Goal: Task Accomplishment & Management: Use online tool/utility

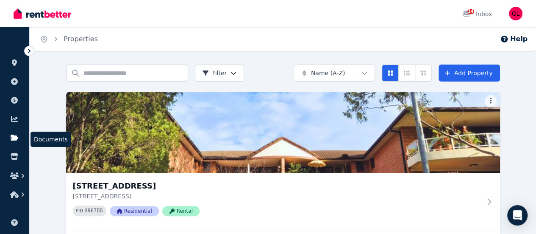
click at [12, 139] on icon at bounding box center [15, 137] width 8 height 6
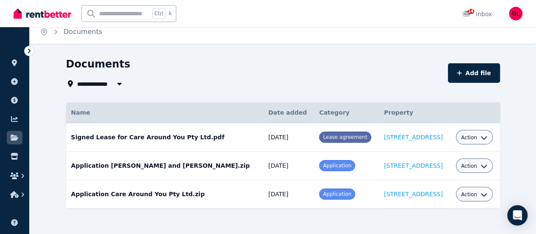
scroll to position [10, 0]
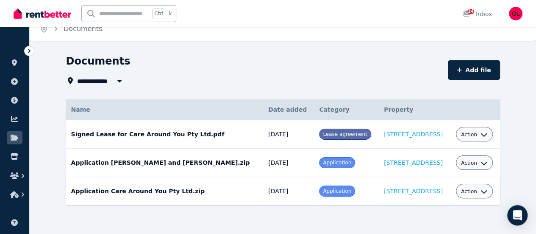
click at [153, 190] on td "Application Care Around You Pty Ltd.zip Date added: [DATE] Category: Applicatio…" at bounding box center [165, 191] width 198 height 28
click at [323, 189] on span "Application" at bounding box center [337, 191] width 28 height 6
click at [488, 162] on icon "button" at bounding box center [484, 162] width 7 height 7
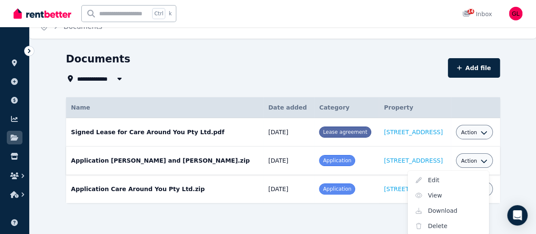
scroll to position [13, 0]
click at [405, 216] on div "Name Details Date added Category Property Signed Lease for Care Around You Pty …" at bounding box center [283, 157] width 434 height 121
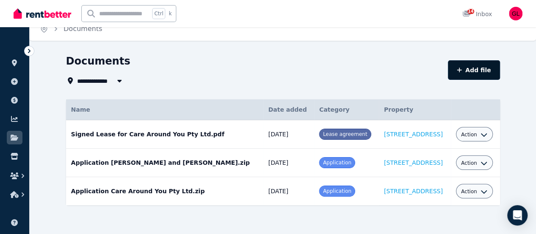
click at [500, 69] on button "Add file" at bounding box center [474, 70] width 52 height 20
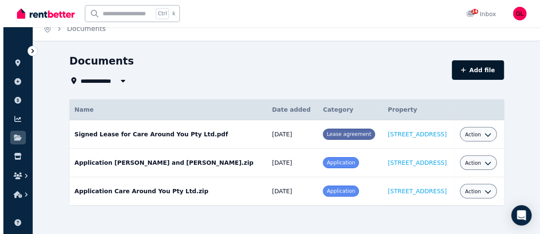
select select "*****"
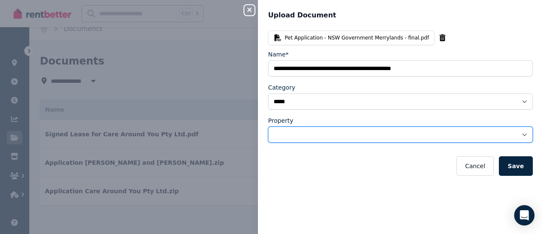
click at [515, 131] on select "**********" at bounding box center [400, 134] width 265 height 16
select select "**********"
click at [268, 126] on select "**********" at bounding box center [400, 134] width 265 height 16
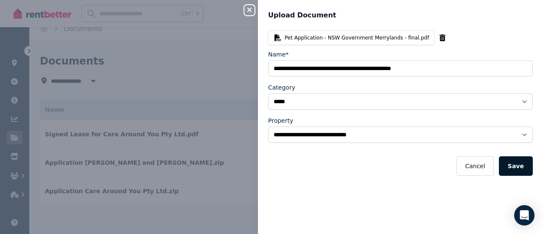
click at [514, 167] on button "Save" at bounding box center [516, 166] width 34 height 20
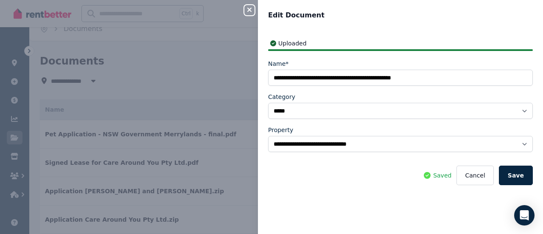
click at [247, 12] on icon "button" at bounding box center [249, 9] width 10 height 7
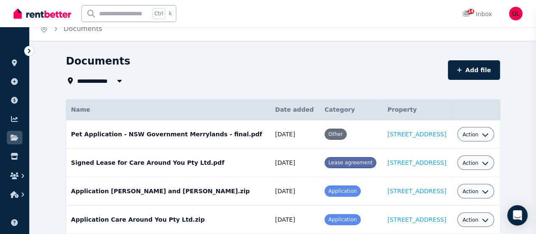
select select
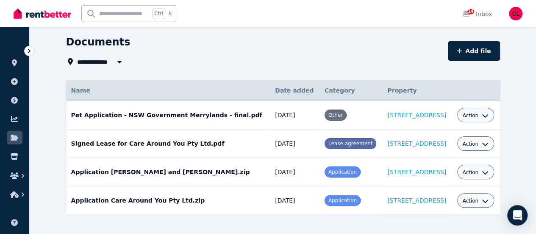
scroll to position [38, 0]
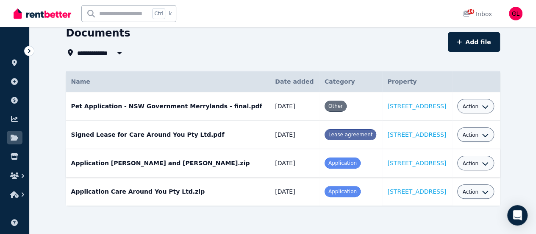
click at [489, 161] on icon "button" at bounding box center [485, 163] width 7 height 7
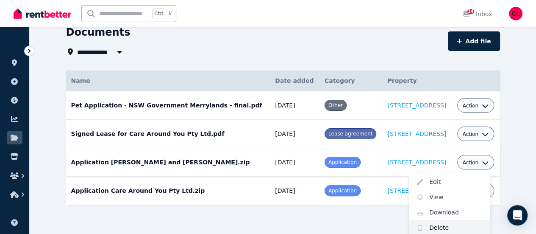
click at [455, 225] on link "Delete" at bounding box center [449, 227] width 81 height 15
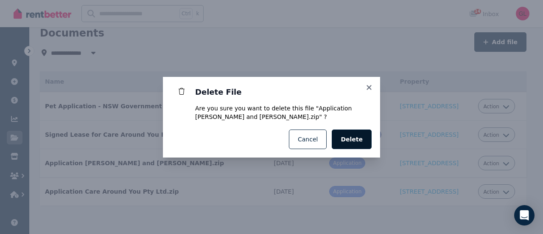
click at [350, 141] on span "Delete" at bounding box center [351, 139] width 22 height 8
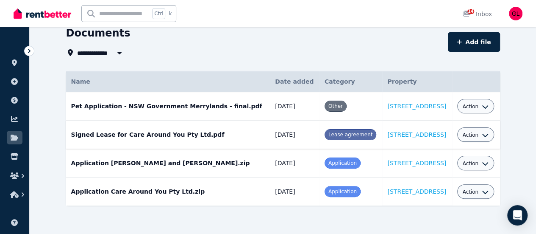
scroll to position [10, 0]
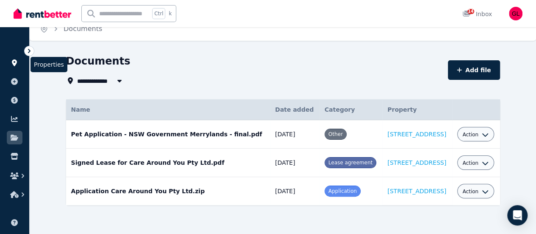
click at [13, 63] on icon at bounding box center [14, 62] width 5 height 7
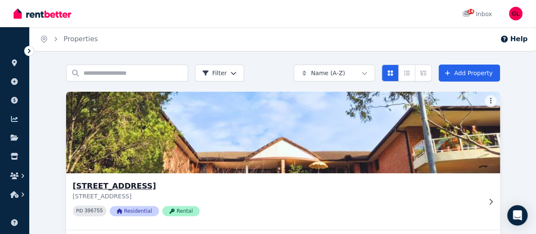
scroll to position [116, 0]
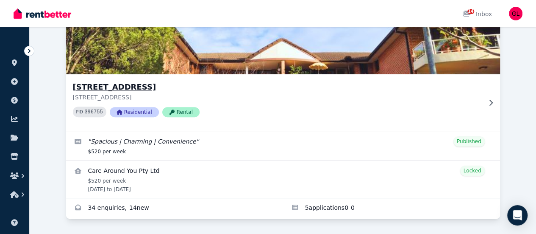
click at [485, 99] on div at bounding box center [489, 102] width 8 height 7
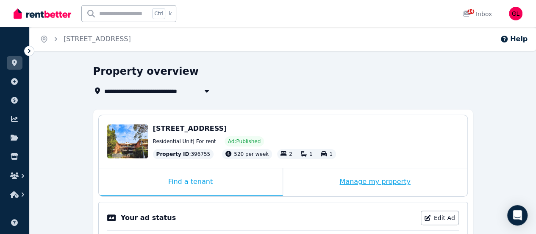
click at [366, 182] on div "Manage my property" at bounding box center [375, 182] width 184 height 28
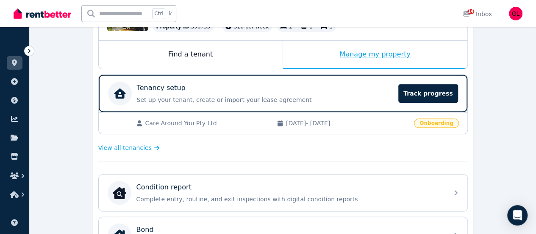
scroll to position [212, 0]
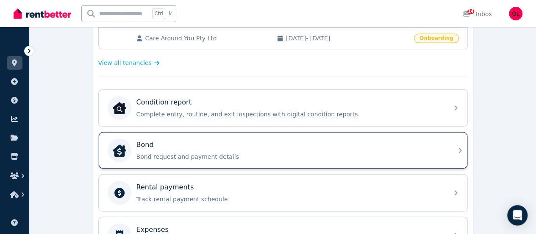
click at [295, 147] on div "Bond" at bounding box center [290, 144] width 307 height 10
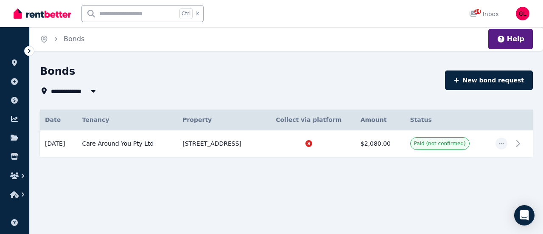
type input "**********"
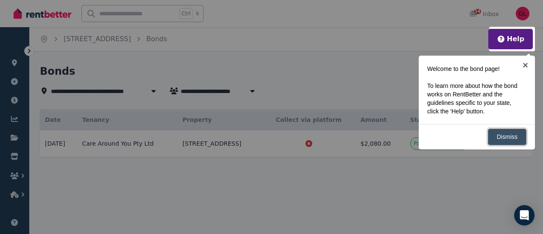
click at [503, 137] on link "Dismiss" at bounding box center [507, 136] width 39 height 17
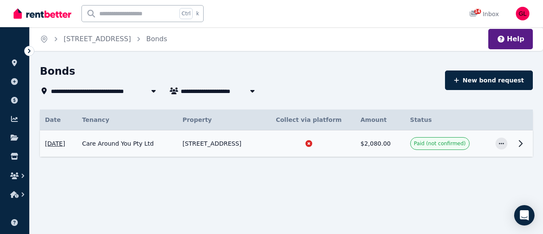
click at [517, 141] on icon at bounding box center [520, 143] width 10 height 10
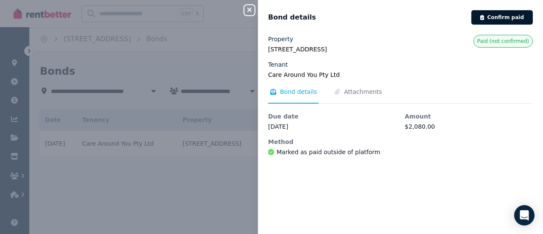
click at [499, 17] on button "Confirm paid" at bounding box center [501, 17] width 61 height 14
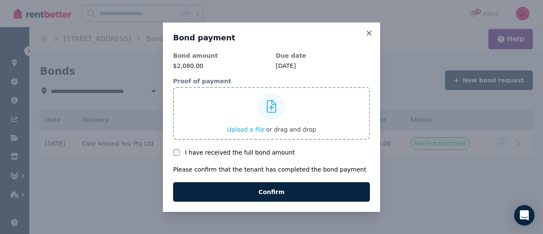
click at [247, 128] on span "Upload a file" at bounding box center [245, 129] width 37 height 7
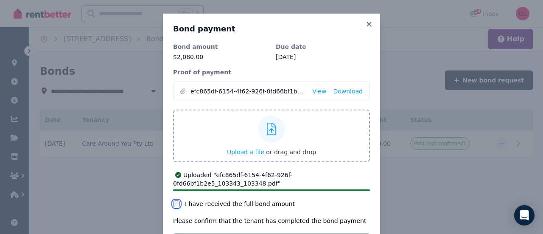
scroll to position [42, 0]
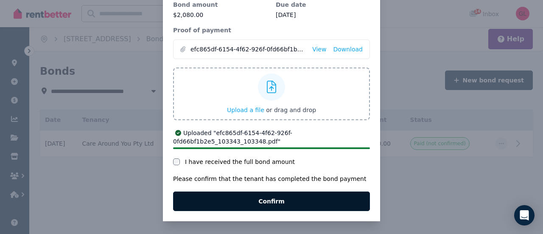
click at [244, 201] on button "Confirm" at bounding box center [271, 201] width 197 height 20
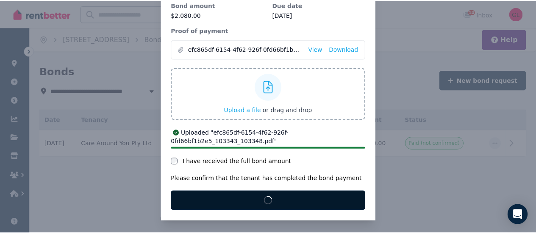
scroll to position [0, 0]
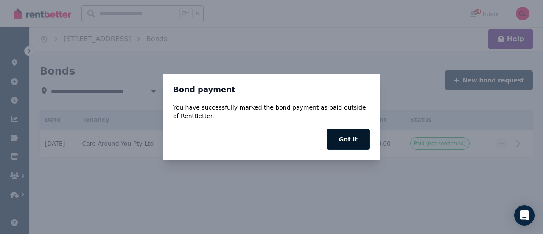
click at [355, 135] on button "Got it" at bounding box center [347, 138] width 43 height 21
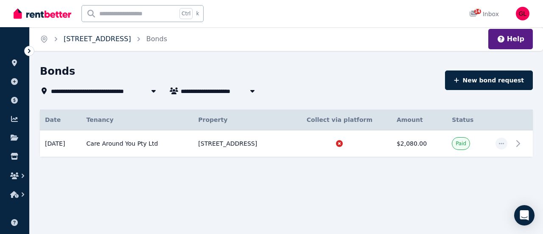
click at [78, 37] on link "[STREET_ADDRESS]" at bounding box center [97, 39] width 67 height 8
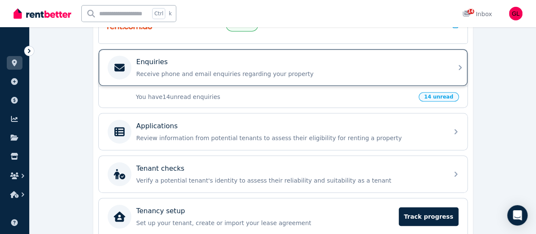
scroll to position [297, 0]
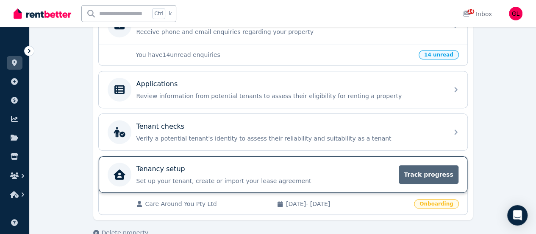
click at [427, 170] on span "Track progress" at bounding box center [428, 174] width 59 height 19
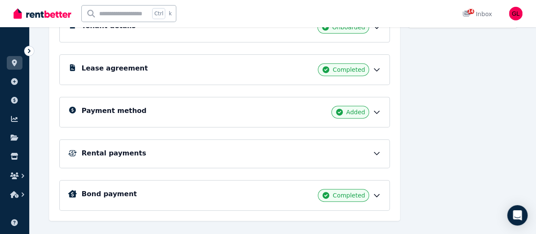
scroll to position [156, 0]
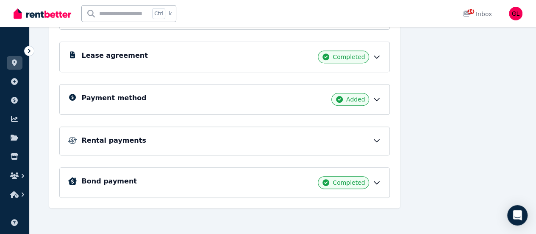
click at [376, 140] on icon at bounding box center [377, 140] width 8 height 8
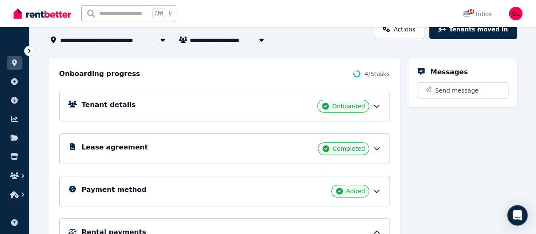
scroll to position [0, 0]
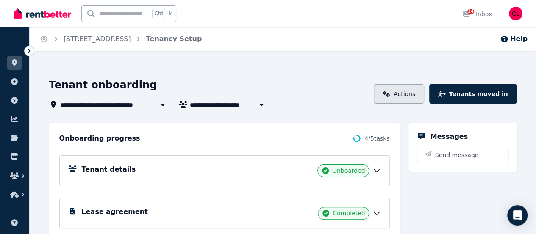
click at [410, 97] on link "Actions" at bounding box center [399, 94] width 50 height 20
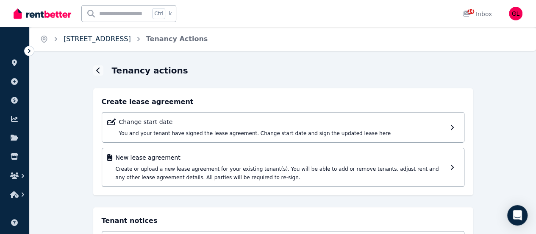
click at [82, 39] on link "[STREET_ADDRESS]" at bounding box center [97, 39] width 67 height 8
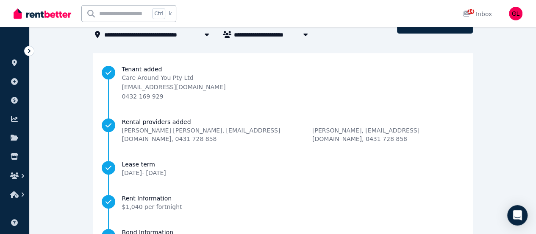
scroll to position [164, 0]
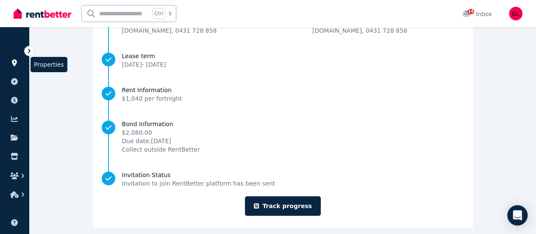
click at [16, 63] on icon at bounding box center [14, 62] width 5 height 7
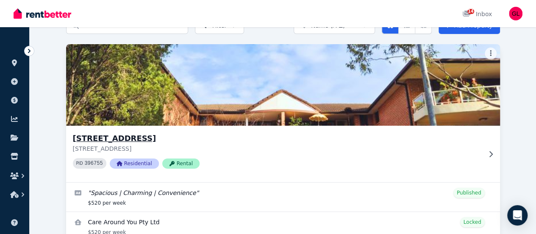
scroll to position [116, 0]
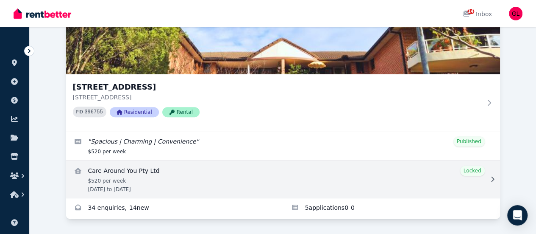
click at [153, 160] on link "View details for Care Around You Pty Ltd" at bounding box center [283, 178] width 434 height 37
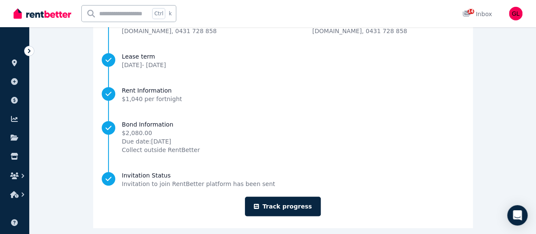
scroll to position [164, 0]
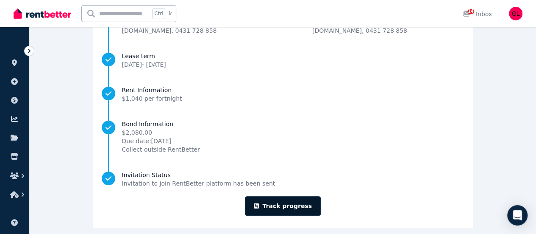
click at [285, 196] on link "Track progress" at bounding box center [283, 206] width 76 height 20
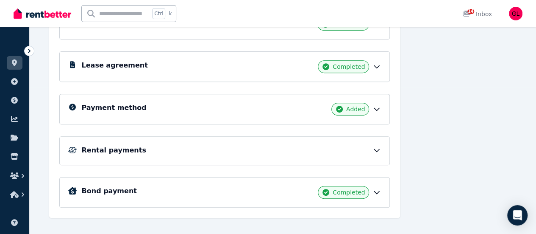
scroll to position [156, 0]
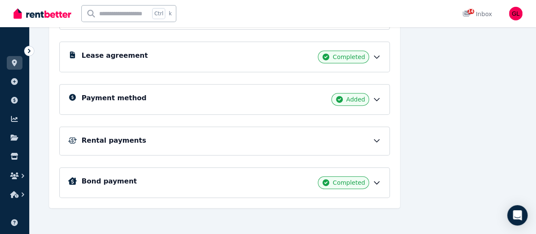
click at [138, 17] on input "text" at bounding box center [116, 14] width 68 height 16
type input "**********"
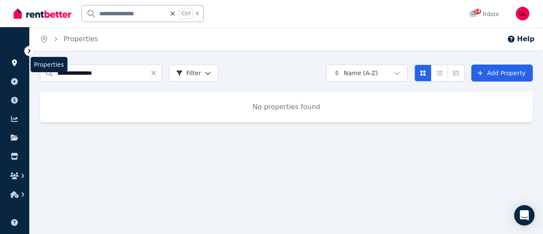
click at [12, 60] on icon at bounding box center [14, 62] width 5 height 7
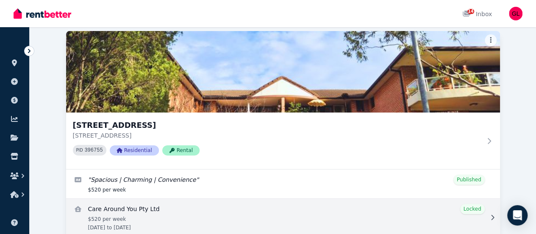
scroll to position [31, 0]
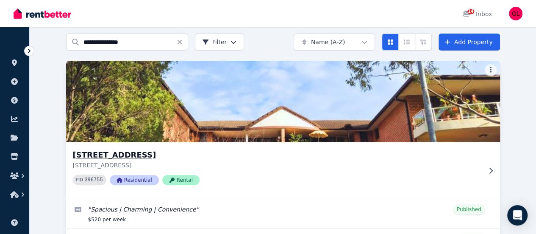
click at [187, 63] on img at bounding box center [283, 102] width 456 height 86
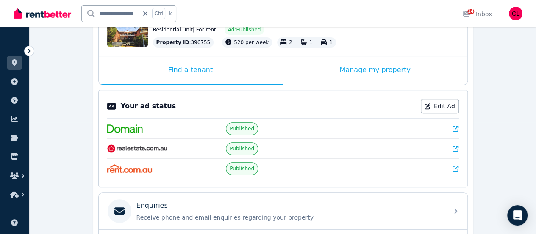
scroll to position [85, 0]
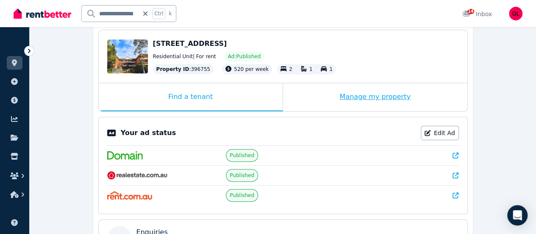
click at [359, 95] on div "Manage my property" at bounding box center [375, 97] width 184 height 28
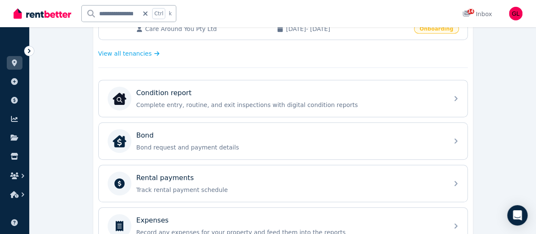
scroll to position [179, 0]
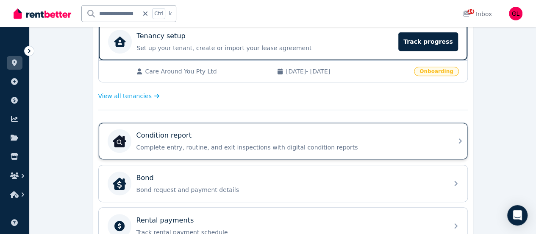
click at [272, 143] on p "Complete entry, routine, and exit inspections with digital condition reports" at bounding box center [290, 147] width 307 height 8
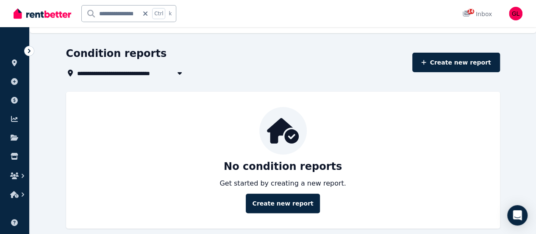
scroll to position [27, 0]
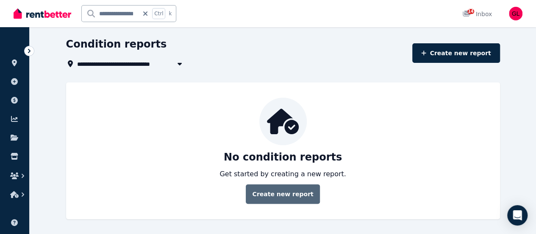
click at [305, 195] on link "Create new report" at bounding box center [283, 194] width 74 height 20
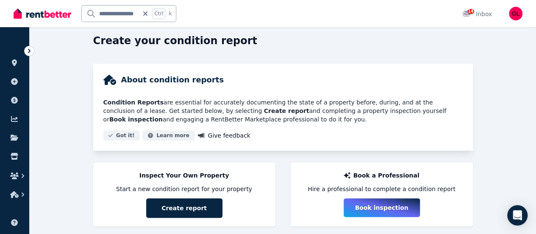
scroll to position [46, 0]
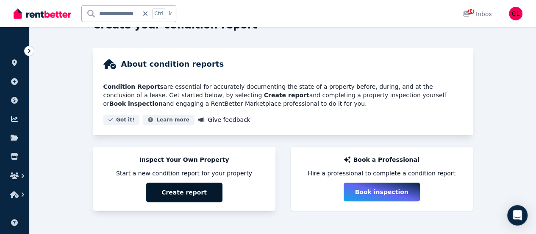
click at [189, 189] on button "Create report" at bounding box center [184, 192] width 76 height 20
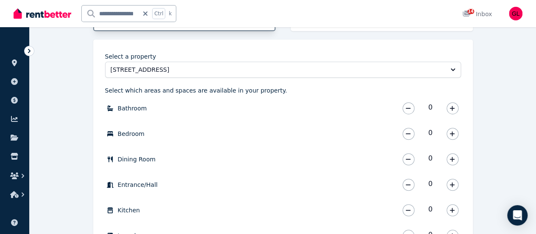
scroll to position [243, 0]
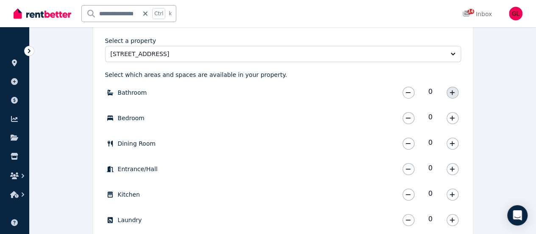
click at [452, 93] on icon "button" at bounding box center [452, 92] width 5 height 6
click at [455, 118] on button "button" at bounding box center [453, 118] width 12 height 12
click at [450, 169] on icon "button" at bounding box center [452, 169] width 5 height 6
click at [454, 196] on icon "button" at bounding box center [452, 194] width 5 height 6
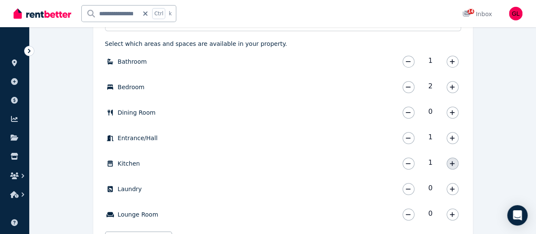
scroll to position [285, 0]
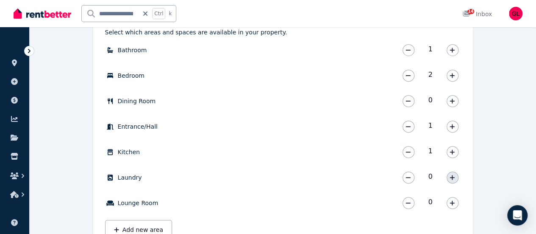
click at [453, 177] on icon "button" at bounding box center [452, 177] width 5 height 5
click at [455, 201] on button "button" at bounding box center [453, 203] width 12 height 12
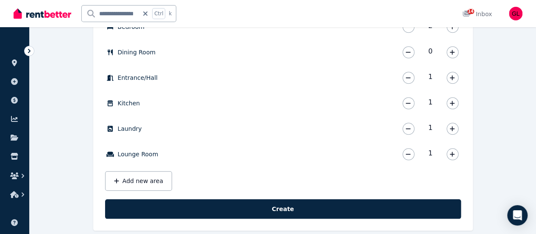
scroll to position [345, 0]
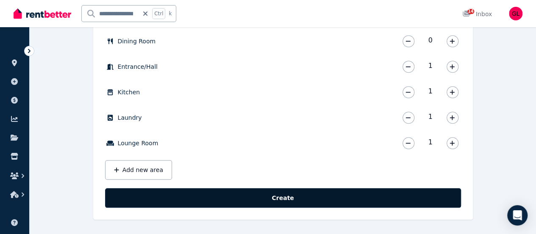
click at [290, 202] on button "Create" at bounding box center [283, 198] width 356 height 20
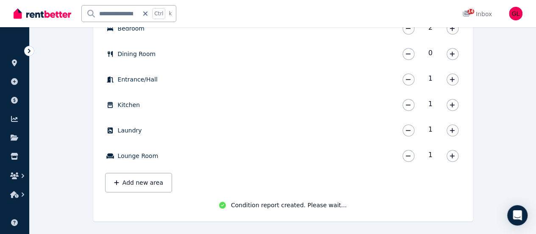
scroll to position [336, 0]
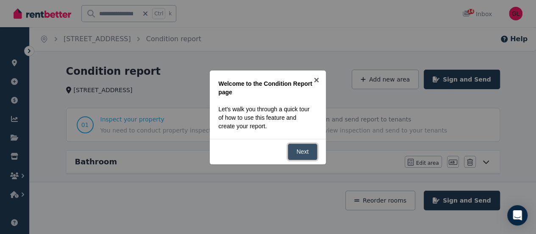
click at [295, 151] on link "Next" at bounding box center [303, 151] width 30 height 17
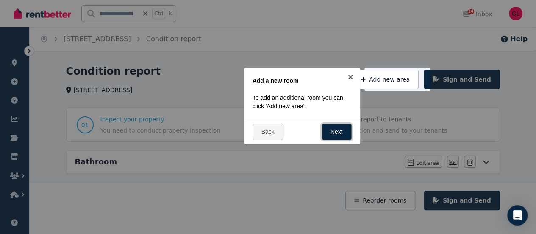
click at [328, 128] on link "Next" at bounding box center [337, 131] width 30 height 17
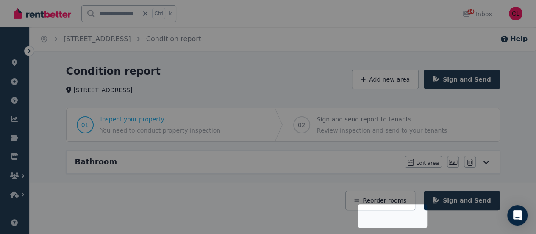
scroll to position [111, 0]
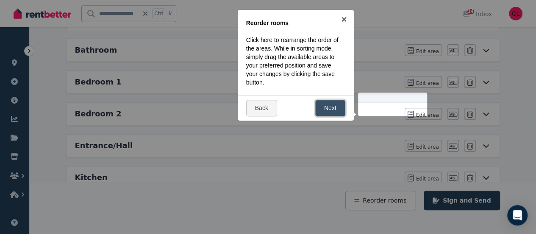
click at [323, 108] on link "Next" at bounding box center [330, 108] width 30 height 17
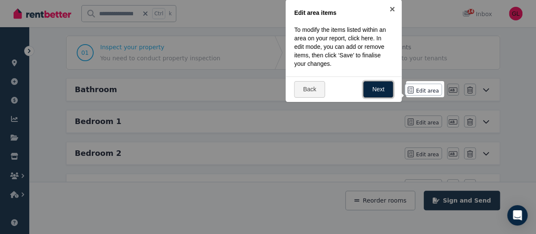
scroll to position [27, 0]
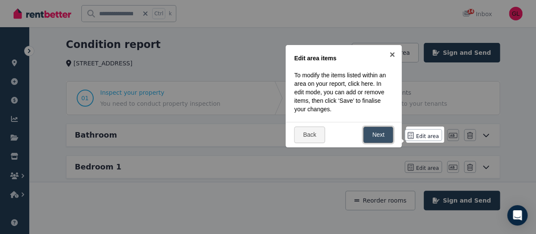
click at [372, 130] on link "Next" at bounding box center [378, 134] width 30 height 17
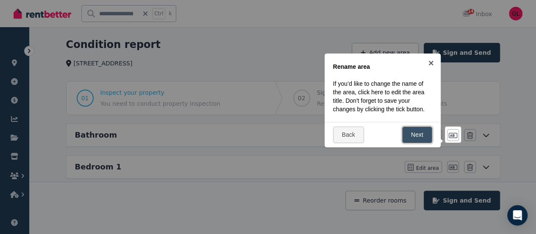
click at [416, 135] on link "Next" at bounding box center [417, 134] width 30 height 17
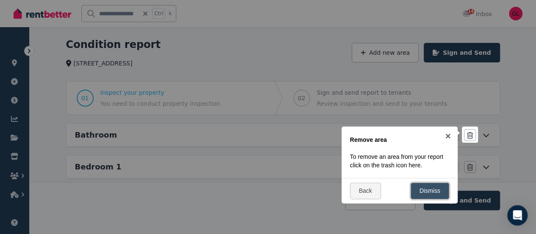
click at [426, 186] on link "Dismiss" at bounding box center [430, 190] width 39 height 17
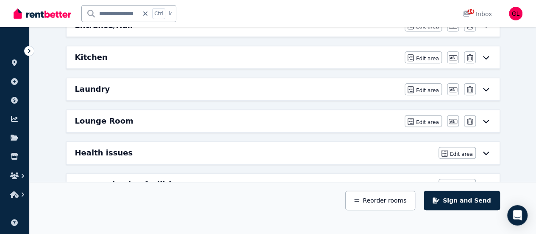
scroll to position [220, 0]
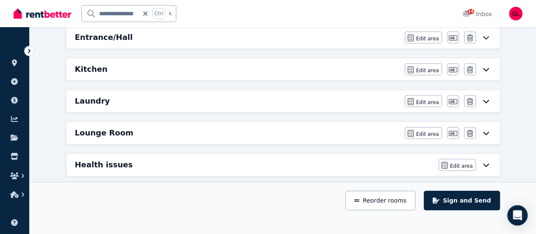
click at [482, 161] on icon at bounding box center [486, 164] width 10 height 7
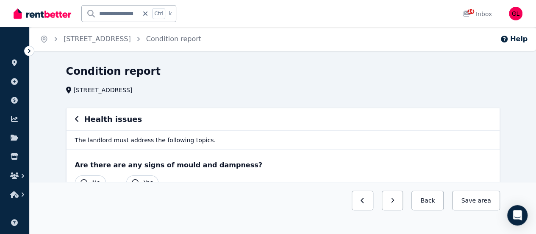
scroll to position [42, 0]
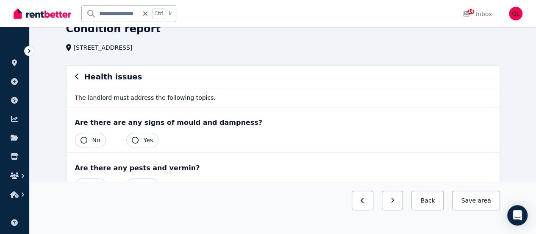
click at [85, 138] on icon "button" at bounding box center [84, 140] width 7 height 7
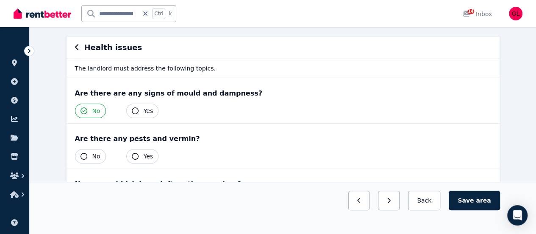
scroll to position [85, 0]
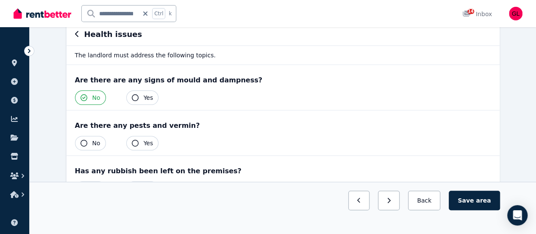
click at [84, 142] on icon "button" at bounding box center [84, 142] width 7 height 7
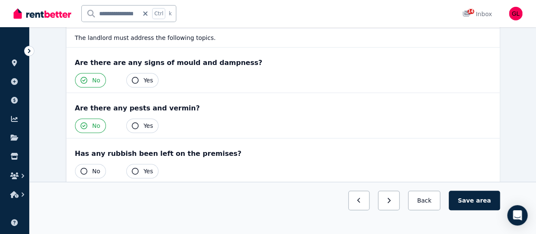
scroll to position [117, 0]
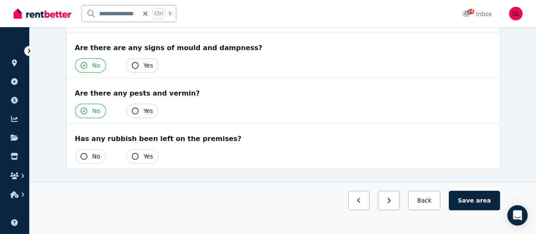
click at [85, 150] on button "No" at bounding box center [90, 156] width 31 height 14
click at [490, 204] on span "area" at bounding box center [483, 200] width 15 height 8
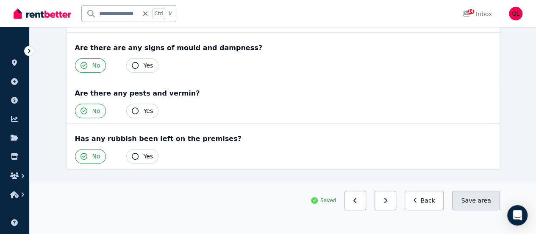
click at [482, 204] on span "area" at bounding box center [484, 200] width 13 height 8
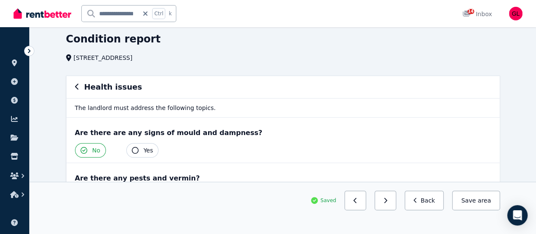
scroll to position [0, 0]
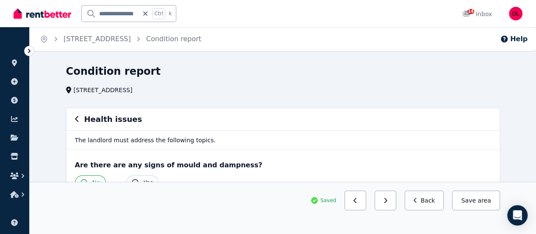
click at [77, 117] on icon "button" at bounding box center [76, 119] width 3 height 6
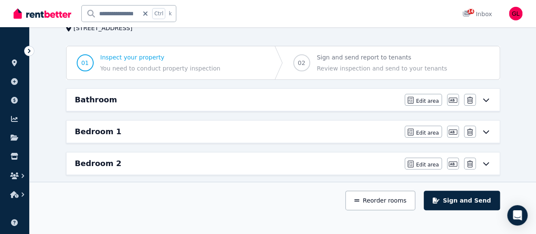
scroll to position [42, 0]
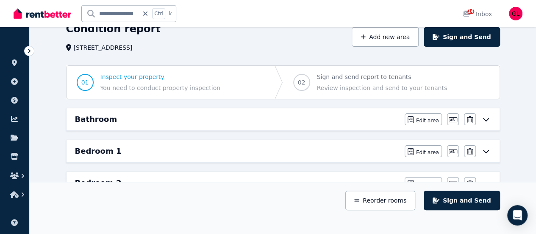
click at [486, 119] on icon at bounding box center [486, 119] width 10 height 7
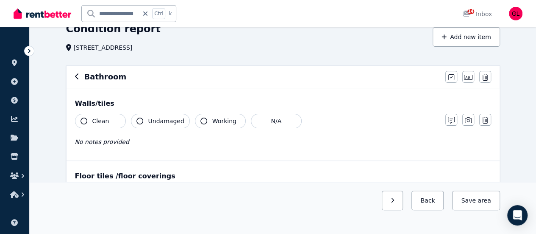
scroll to position [0, 0]
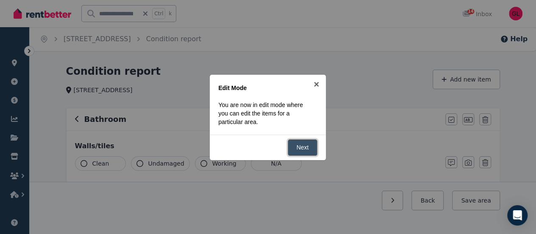
click at [306, 145] on link "Next" at bounding box center [303, 147] width 30 height 17
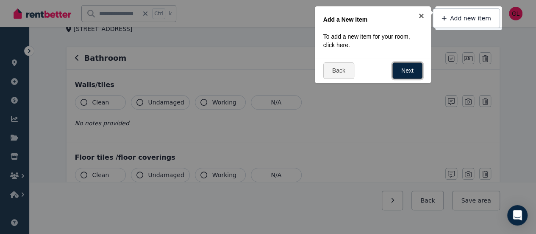
scroll to position [42, 0]
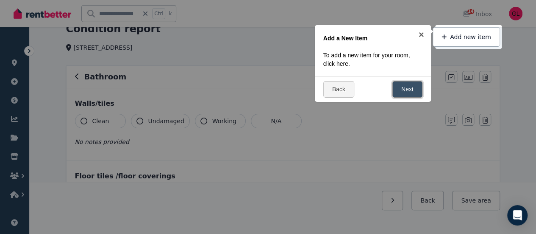
click at [399, 89] on link "Next" at bounding box center [408, 89] width 30 height 17
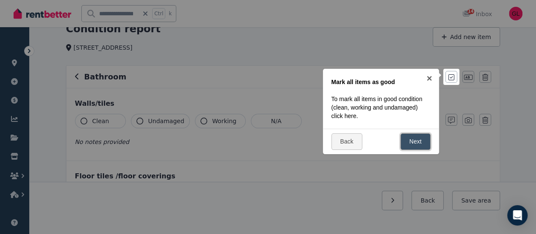
click at [415, 139] on link "Next" at bounding box center [416, 141] width 30 height 17
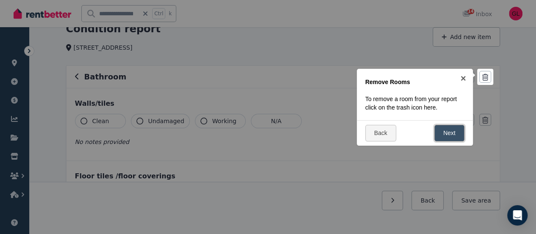
click at [437, 132] on link "Next" at bounding box center [450, 133] width 30 height 17
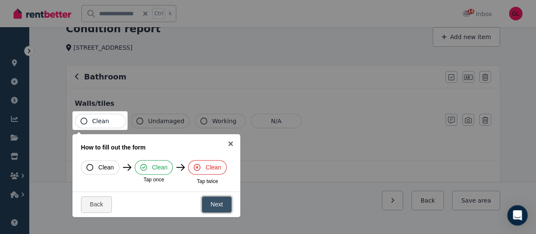
click at [218, 203] on link "Next" at bounding box center [217, 204] width 30 height 17
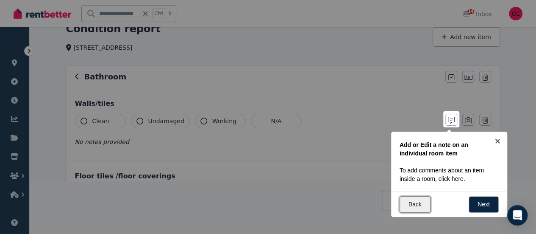
click at [412, 202] on link "Back" at bounding box center [415, 204] width 31 height 17
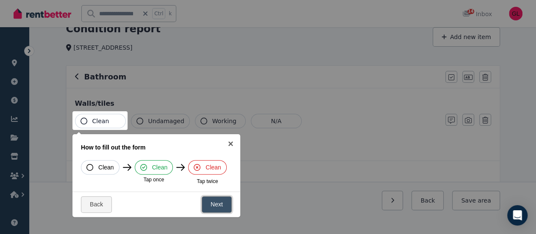
click at [220, 201] on link "Next" at bounding box center [217, 204] width 30 height 17
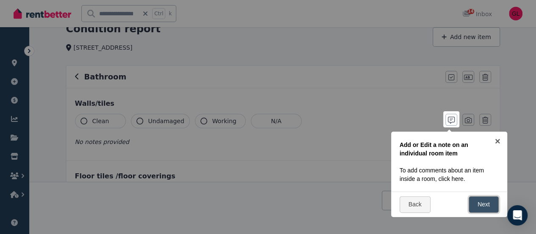
click at [485, 206] on link "Next" at bounding box center [484, 204] width 30 height 17
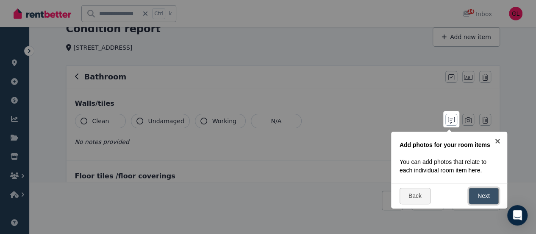
click at [482, 198] on link "Next" at bounding box center [484, 195] width 30 height 17
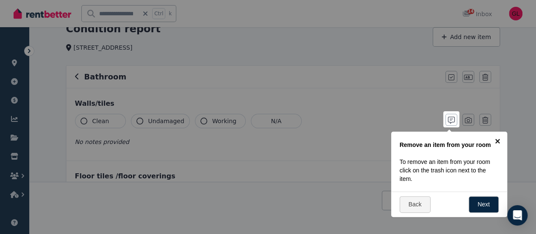
click at [498, 139] on link "×" at bounding box center [497, 140] width 19 height 19
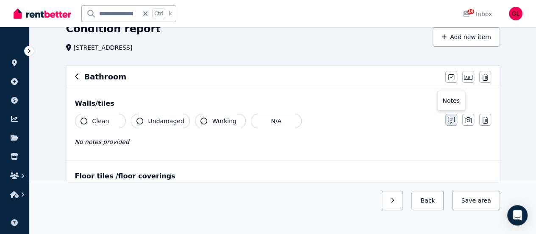
click at [453, 118] on icon "button" at bounding box center [451, 120] width 7 height 7
click at [449, 118] on icon "button" at bounding box center [451, 120] width 7 height 7
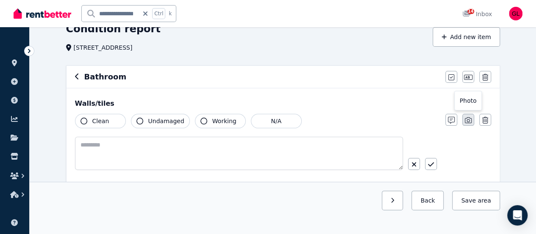
click at [465, 118] on icon "button" at bounding box center [468, 120] width 7 height 7
click at [417, 161] on button "button" at bounding box center [414, 164] width 12 height 12
